Goal: Find specific page/section: Find specific page/section

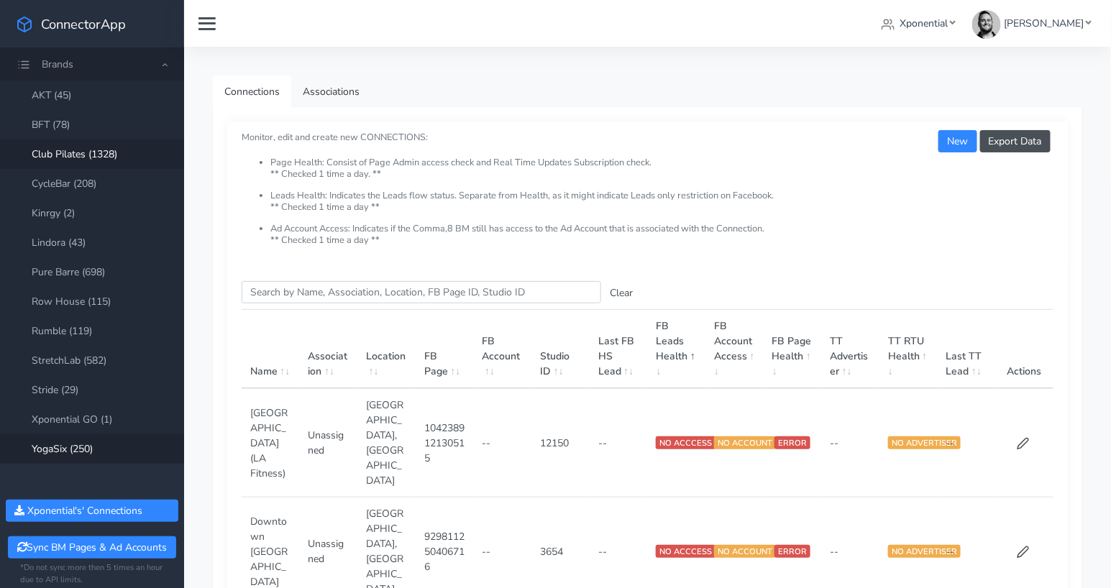
click at [78, 450] on link "YogaSix (250)" at bounding box center [92, 448] width 184 height 29
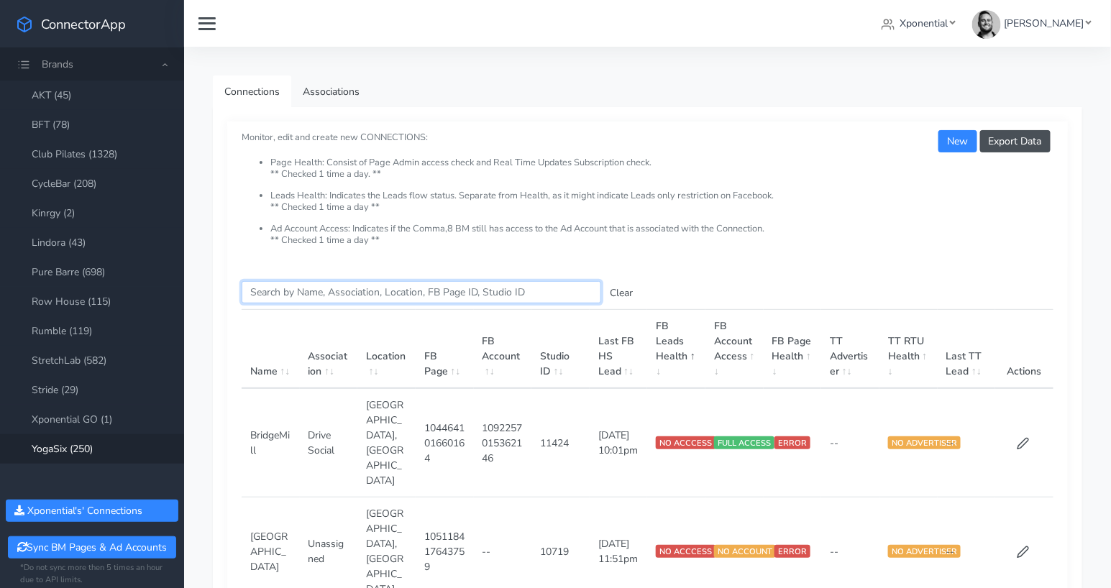
click at [274, 290] on input "Search this table" at bounding box center [422, 292] width 360 height 22
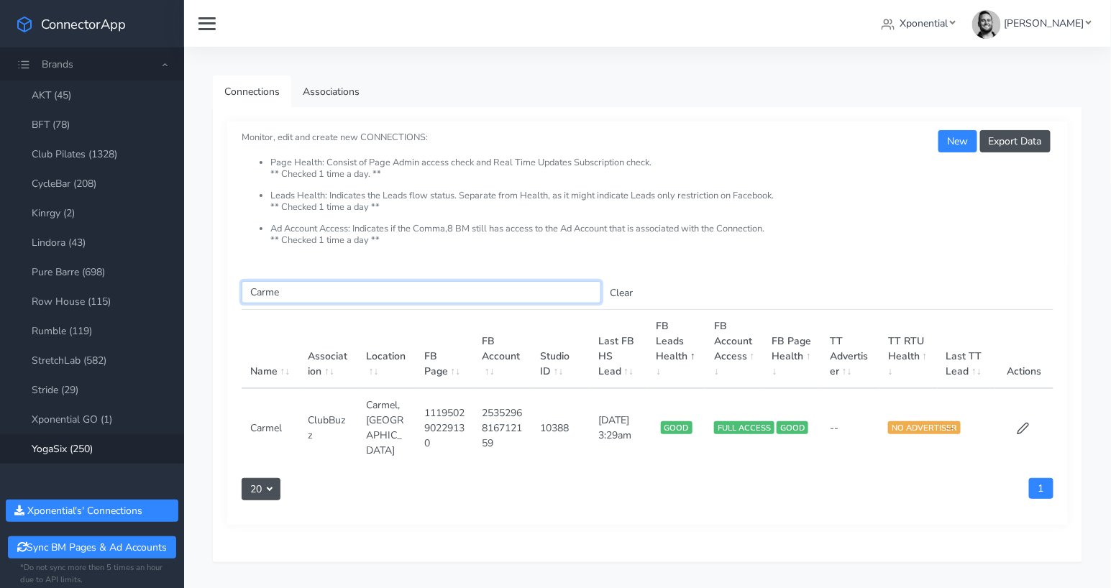
type input "Carme"
click at [294, 290] on input "Carme" at bounding box center [422, 292] width 360 height 22
